Goal: Task Accomplishment & Management: Manage account settings

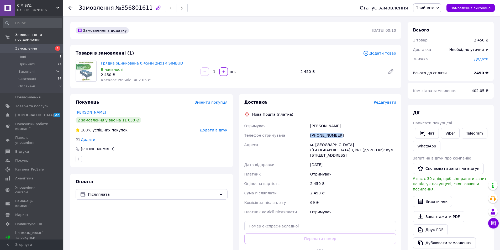
drag, startPoint x: 339, startPoint y: 134, endPoint x: 308, endPoint y: 135, distance: 31.3
click at [308, 135] on div "Отримувач устименко вадим Телефон отримувача +380982731665 Адреса м. Біла Церкв…" at bounding box center [320, 169] width 154 height 96
copy div "Телефон отримувача +380982731665"
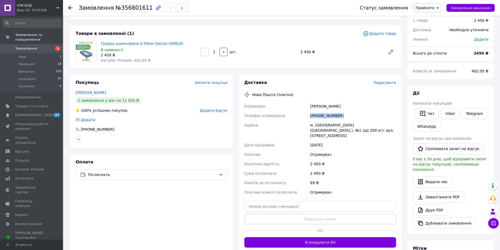
scroll to position [53, 0]
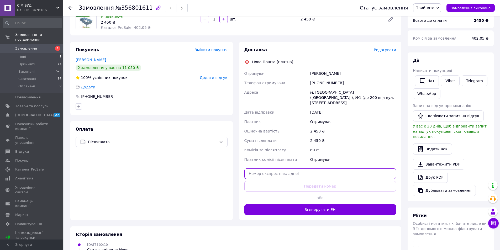
click at [272, 169] on input "text" at bounding box center [320, 174] width 152 height 11
paste input "20451225177350"
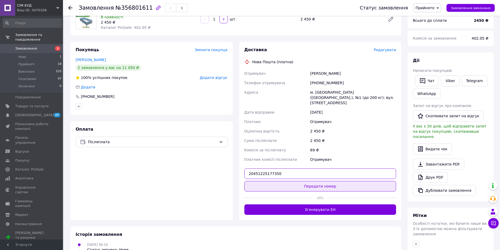
type input "20451225177350"
click at [294, 181] on button "Передати номер" at bounding box center [320, 186] width 152 height 11
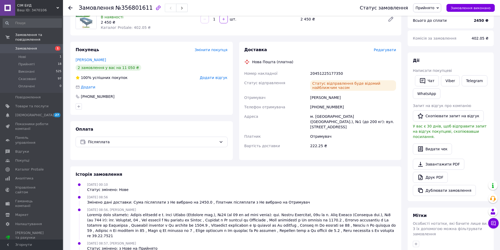
click at [72, 7] on icon at bounding box center [70, 8] width 4 height 4
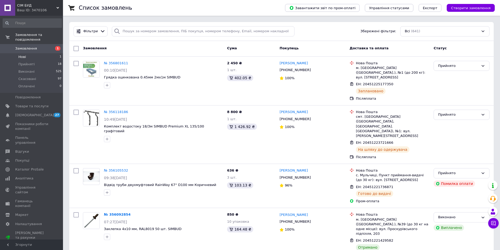
click at [39, 53] on li "Нові 1" at bounding box center [32, 56] width 65 height 7
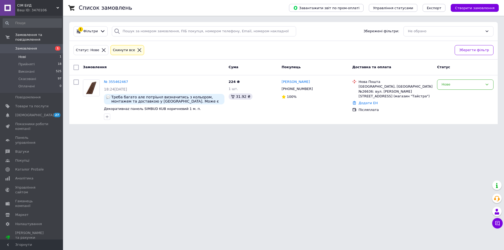
click at [29, 44] on link "Замовлення 1" at bounding box center [32, 48] width 65 height 9
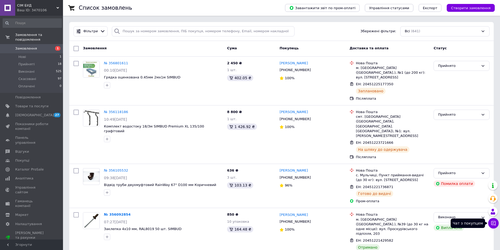
click at [494, 222] on icon at bounding box center [493, 223] width 4 height 4
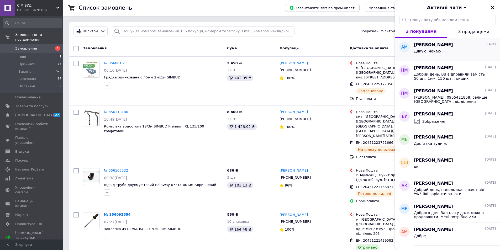
click at [462, 54] on div "Дякую, чекаю" at bounding box center [455, 52] width 82 height 8
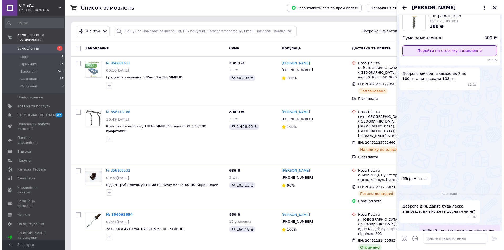
scroll to position [103, 0]
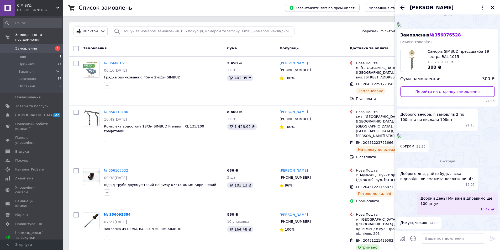
click at [401, 6] on icon "Назад" at bounding box center [402, 7] width 6 height 6
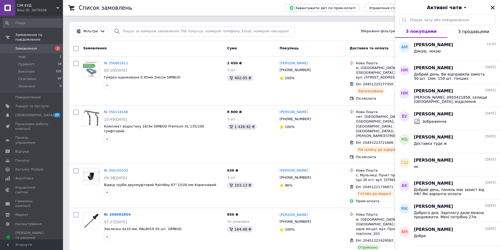
click at [494, 9] on icon "Закрити" at bounding box center [493, 8] width 4 height 4
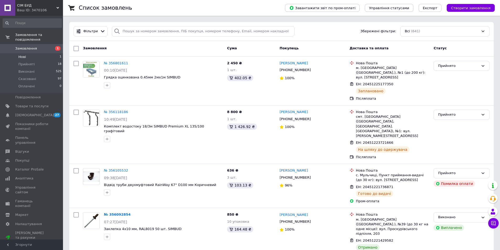
click at [40, 54] on li "Нові 1" at bounding box center [32, 56] width 65 height 7
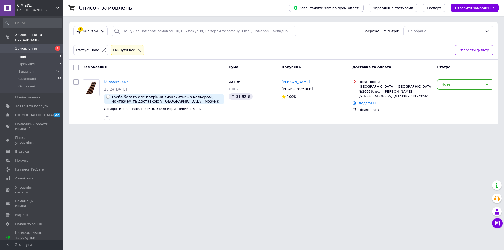
click at [38, 53] on li "Нові 1" at bounding box center [32, 56] width 65 height 7
drag, startPoint x: 19, startPoint y: 59, endPoint x: 23, endPoint y: 61, distance: 4.5
click at [21, 62] on span "Прийняті" at bounding box center [26, 64] width 16 height 5
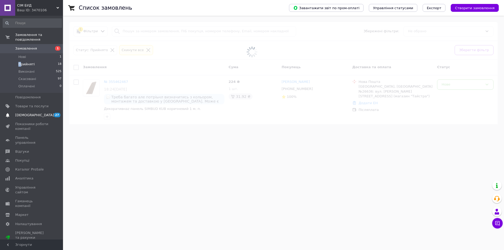
click at [38, 113] on span "[DEMOGRAPHIC_DATA]" at bounding box center [31, 115] width 33 height 5
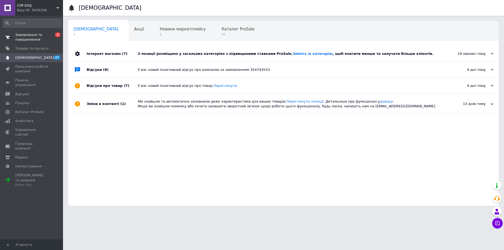
click at [35, 34] on span "Замовлення та повідомлення" at bounding box center [31, 37] width 33 height 9
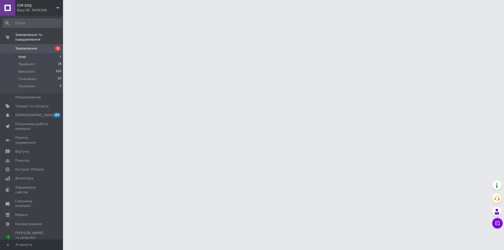
click at [35, 53] on li "Нові 1" at bounding box center [32, 56] width 65 height 7
